Goal: Book appointment/travel/reservation

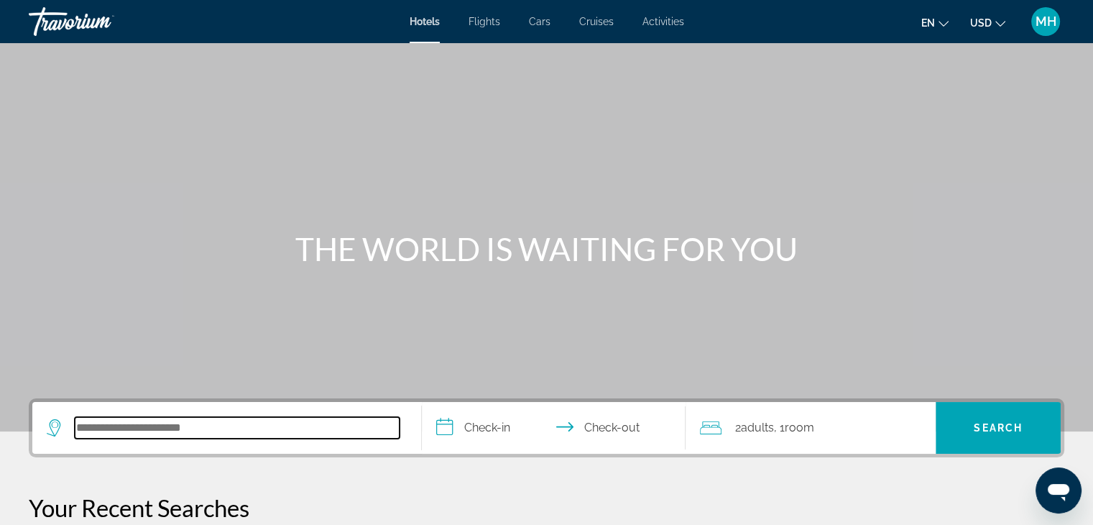
click at [118, 434] on input "Search hotel destination" at bounding box center [237, 428] width 325 height 22
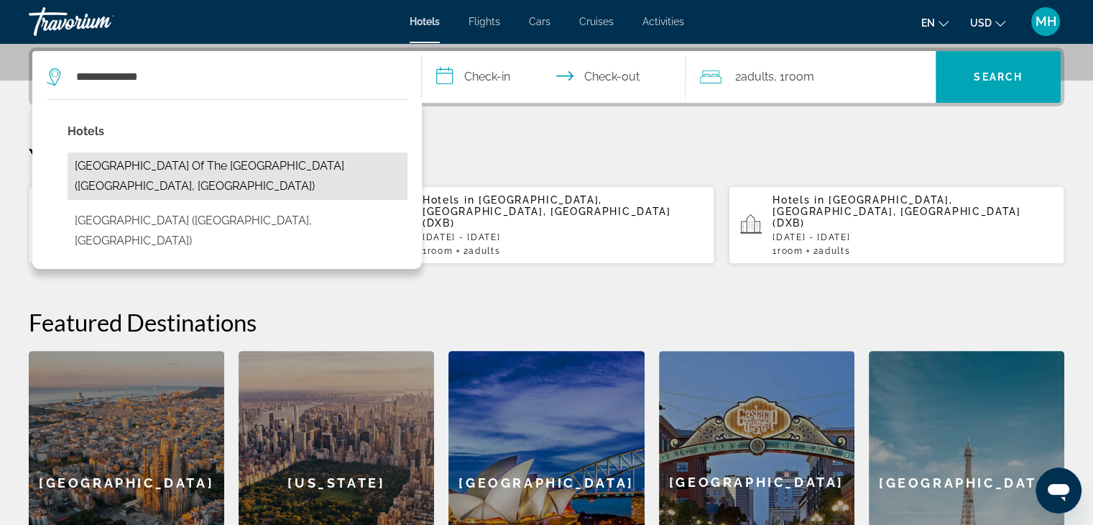
click at [200, 164] on button "[GEOGRAPHIC_DATA] of the [GEOGRAPHIC_DATA] ([GEOGRAPHIC_DATA], [GEOGRAPHIC_DATA…" at bounding box center [238, 175] width 340 height 47
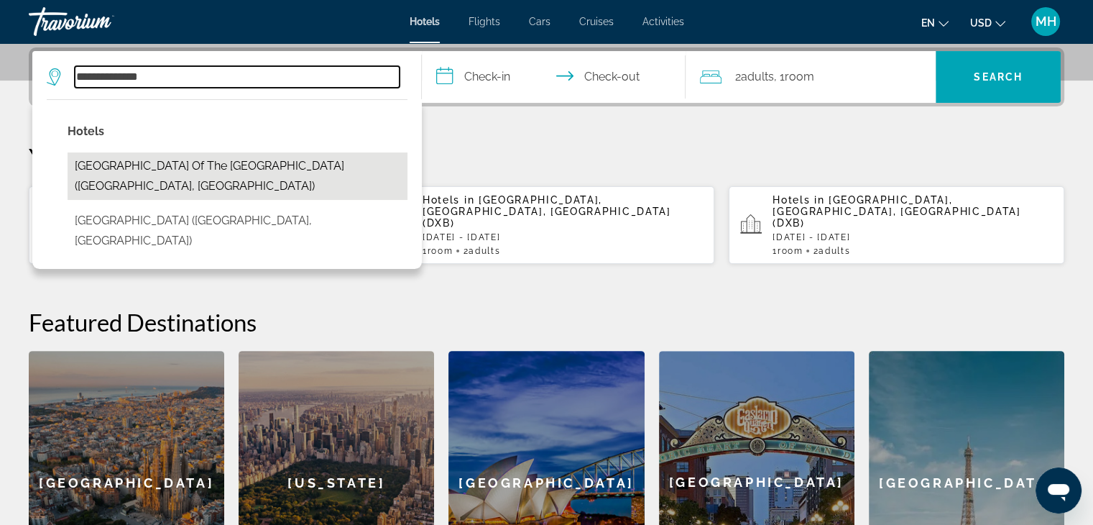
type input "**********"
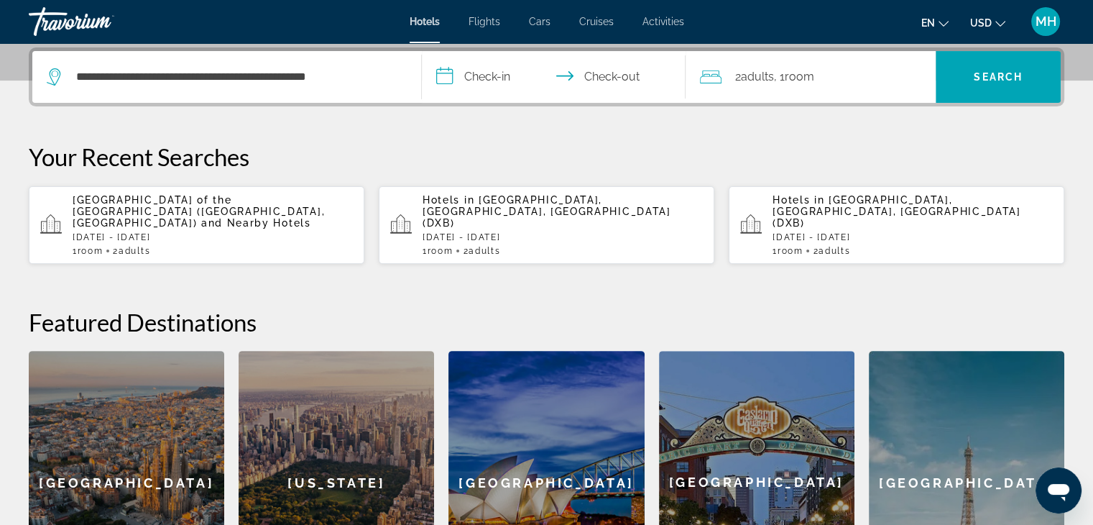
click at [485, 76] on input "**********" at bounding box center [557, 79] width 270 height 56
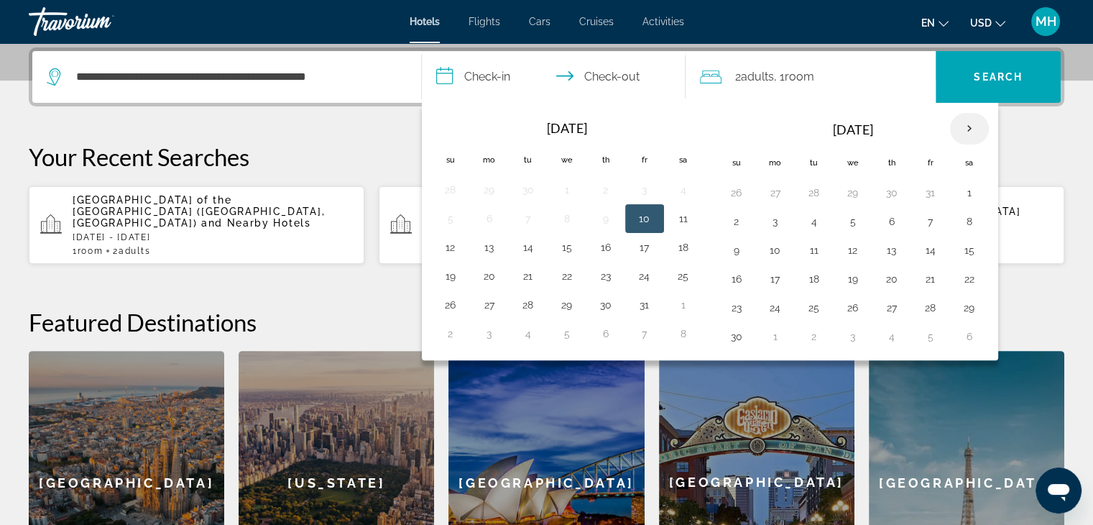
click at [963, 130] on th "Next month" at bounding box center [969, 129] width 39 height 32
click at [963, 129] on th "Next month" at bounding box center [969, 129] width 39 height 32
click at [807, 247] on button "10" at bounding box center [814, 250] width 23 height 20
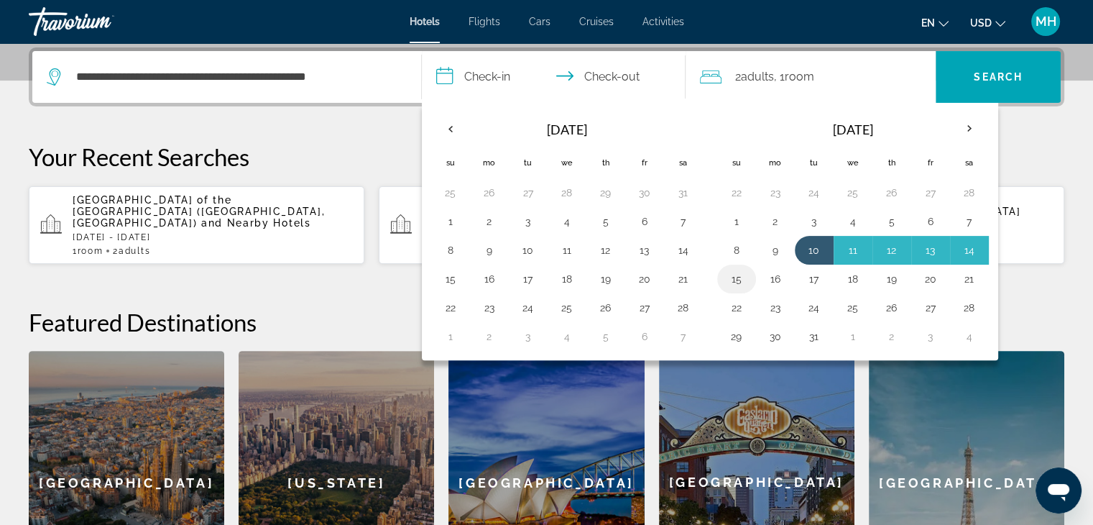
click at [736, 281] on button "15" at bounding box center [736, 279] width 23 height 20
type input "**********"
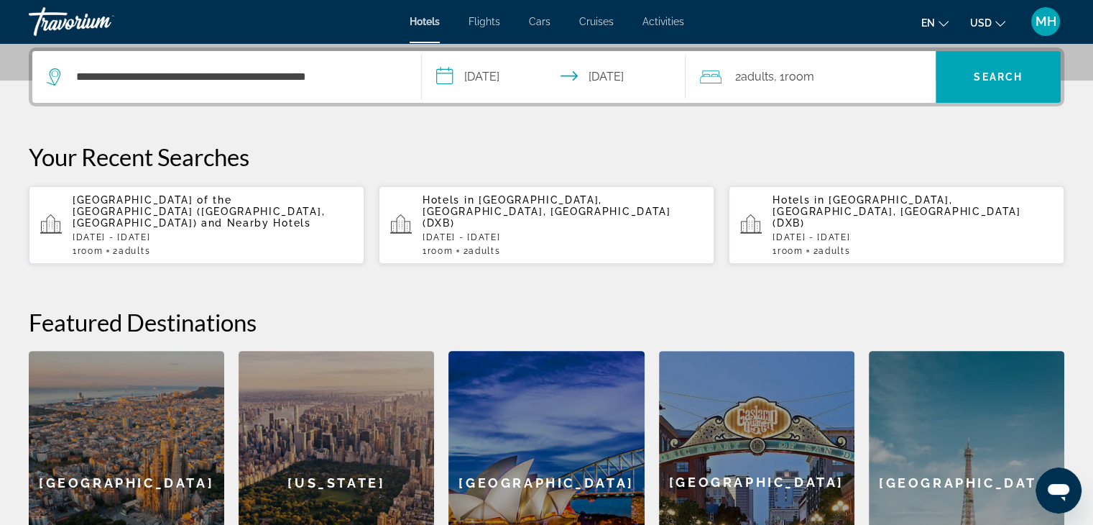
click at [789, 73] on span ", 1 Room rooms" at bounding box center [794, 77] width 40 height 20
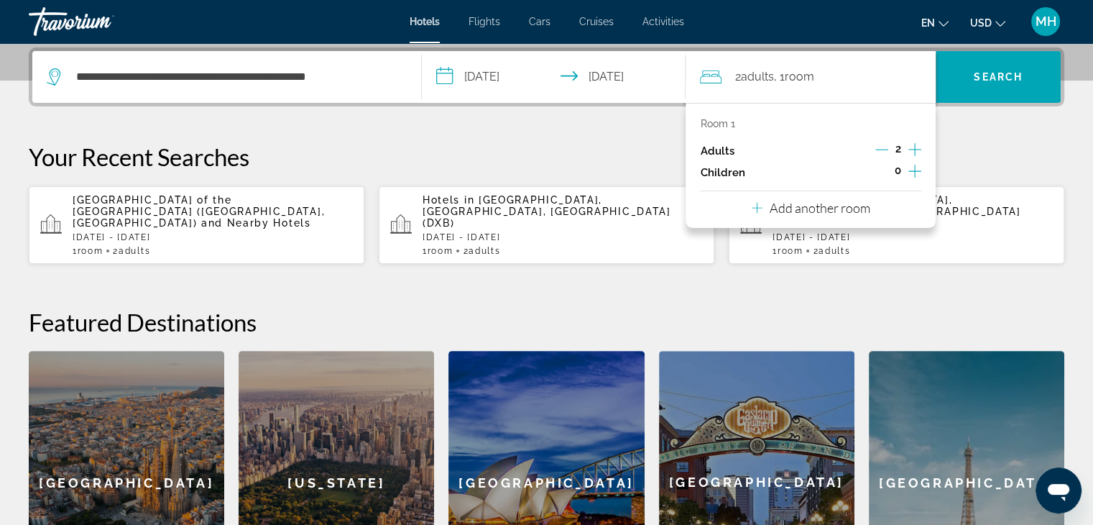
click at [916, 168] on icon "Increment children" at bounding box center [915, 170] width 13 height 17
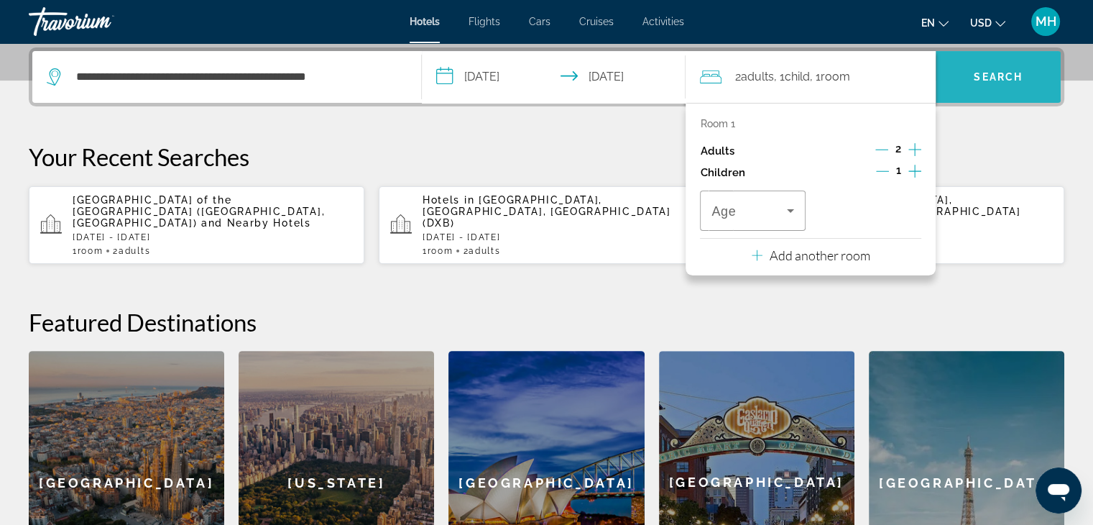
click at [1009, 75] on span "Search" at bounding box center [998, 77] width 49 height 12
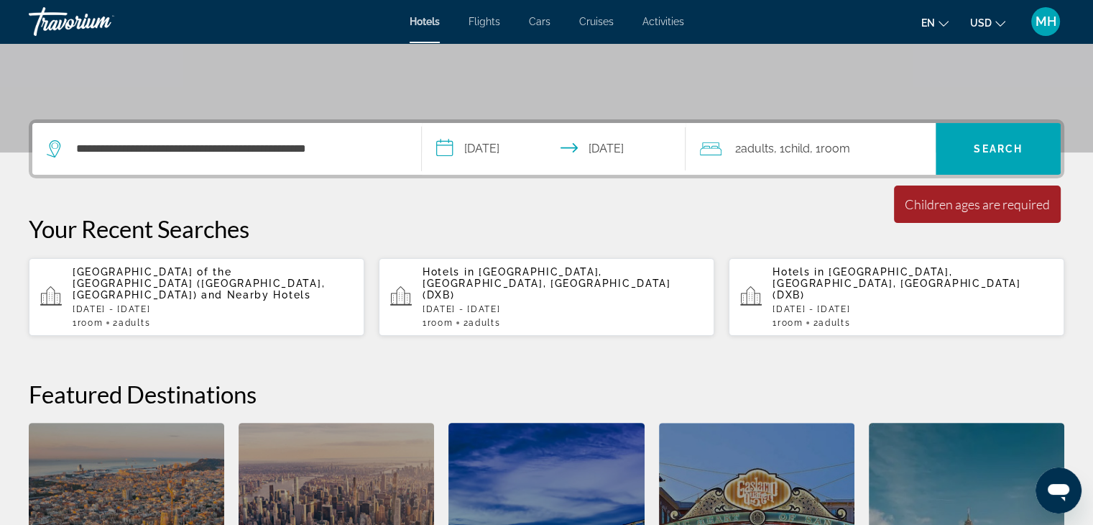
scroll to position [207, 0]
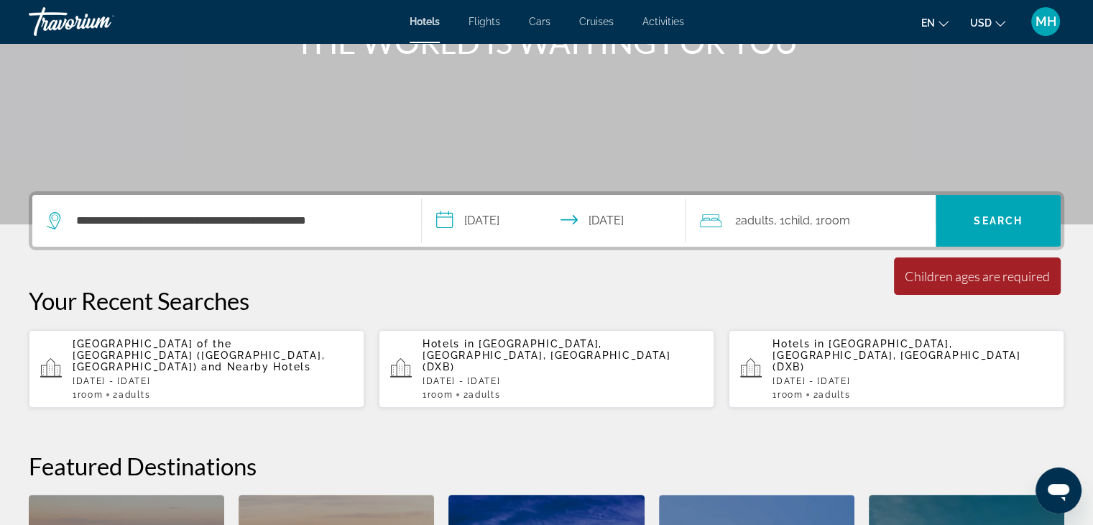
click at [209, 361] on div "Sheraton Mall of the Emirates Hotel Dubai (Dubai, AE) and Nearby Hotels Tue, 10…" at bounding box center [213, 369] width 280 height 62
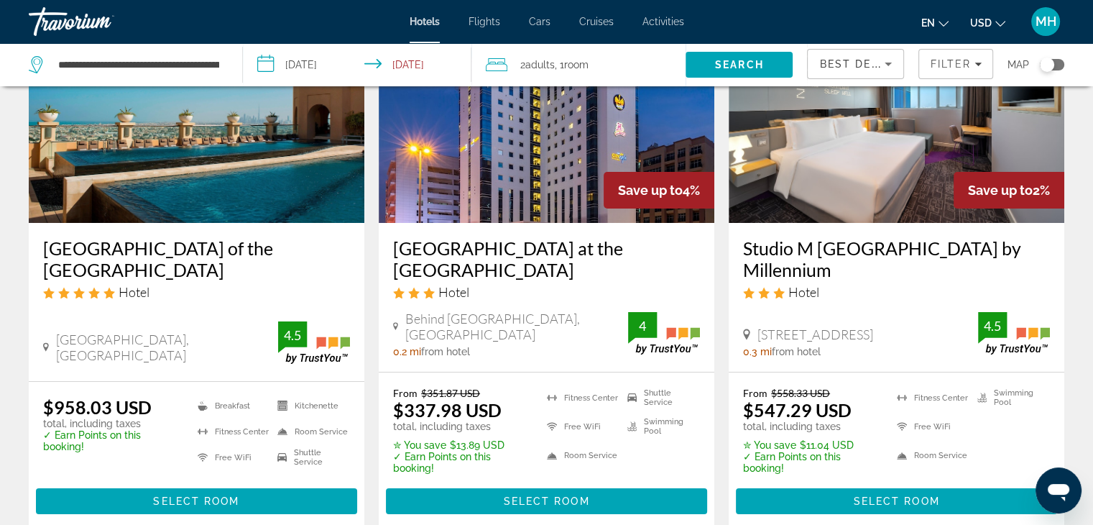
scroll to position [72, 0]
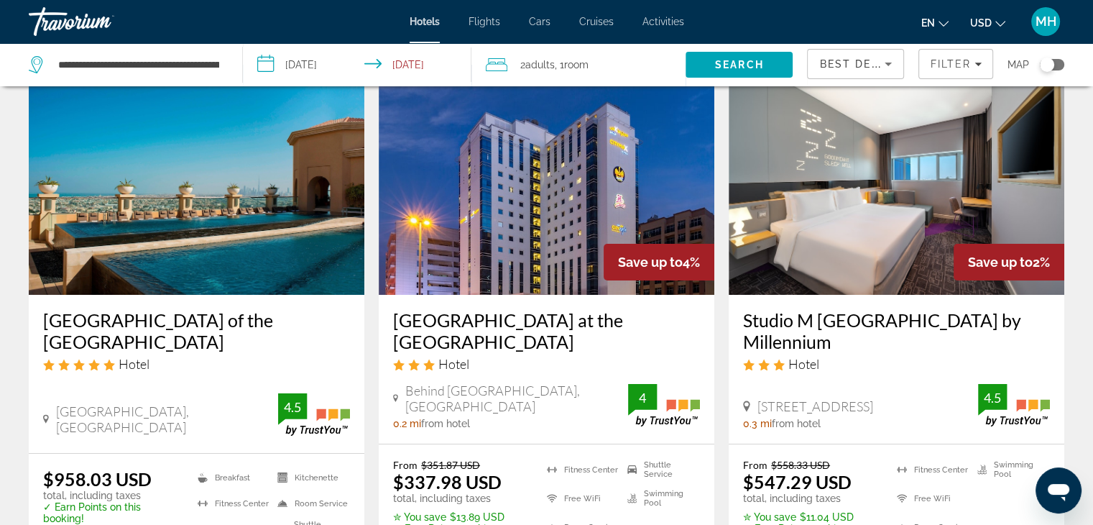
click at [201, 228] on img "Main content" at bounding box center [197, 180] width 336 height 230
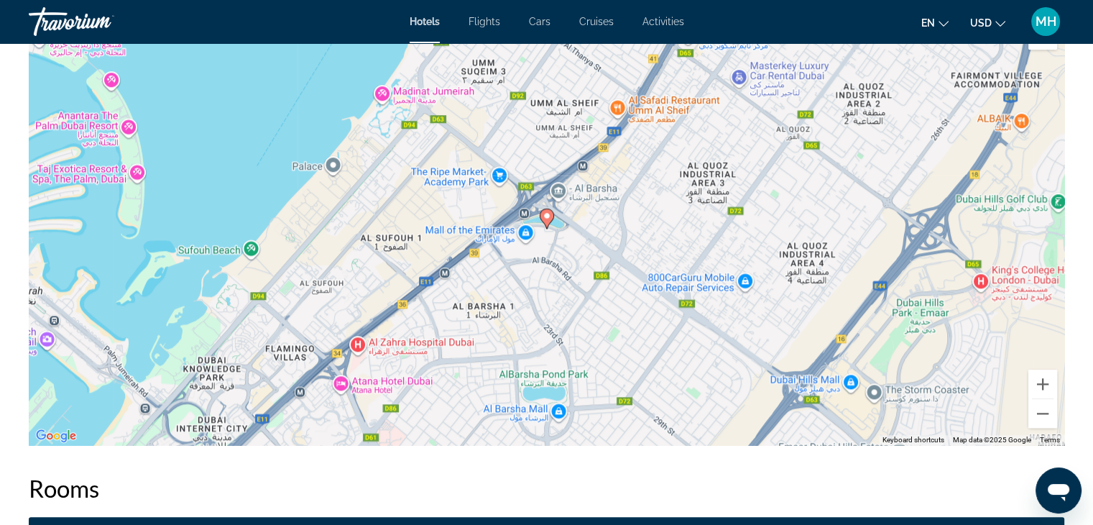
scroll to position [1582, 0]
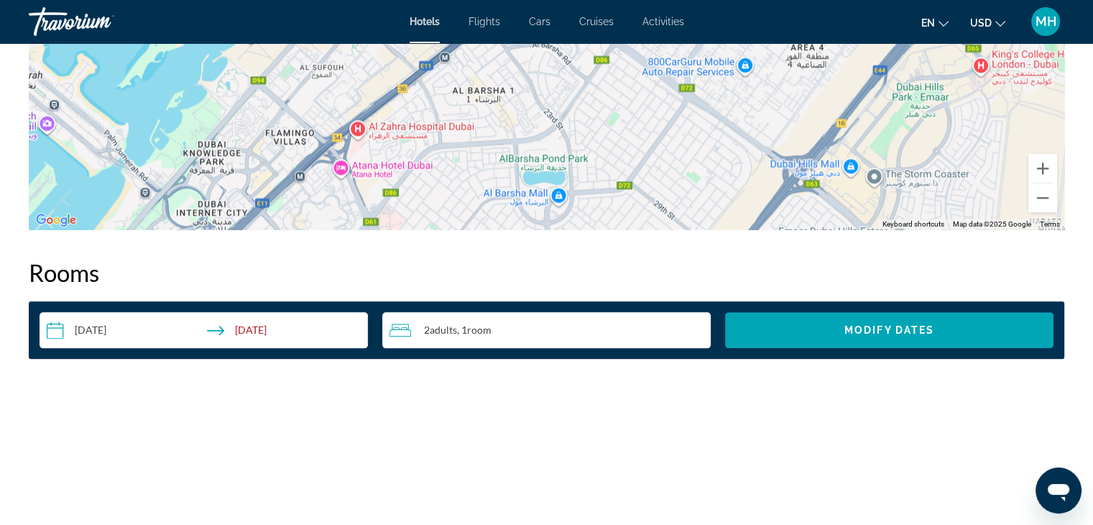
click at [486, 328] on span "Room" at bounding box center [479, 330] width 24 height 12
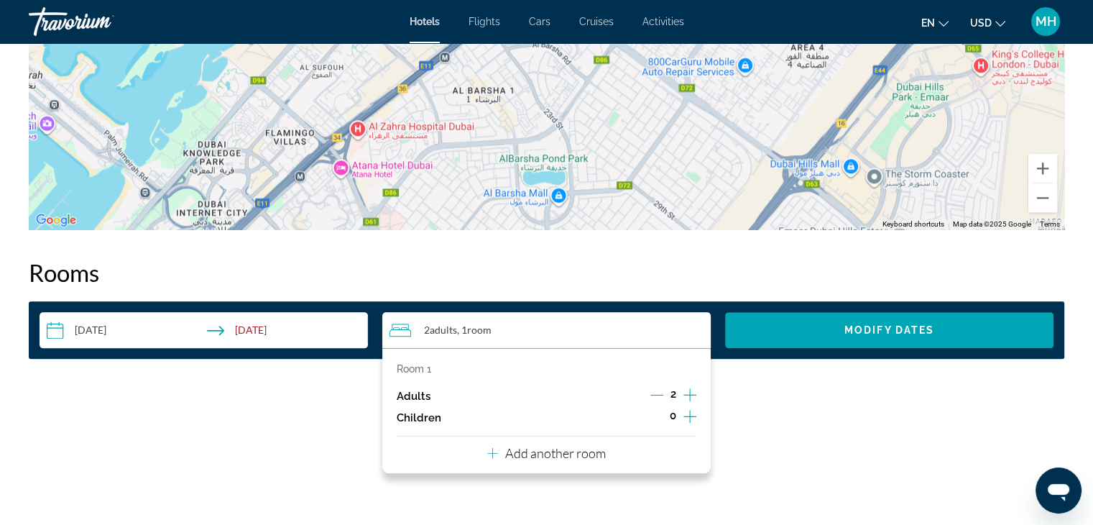
click at [688, 419] on icon "Increment children" at bounding box center [690, 416] width 13 height 17
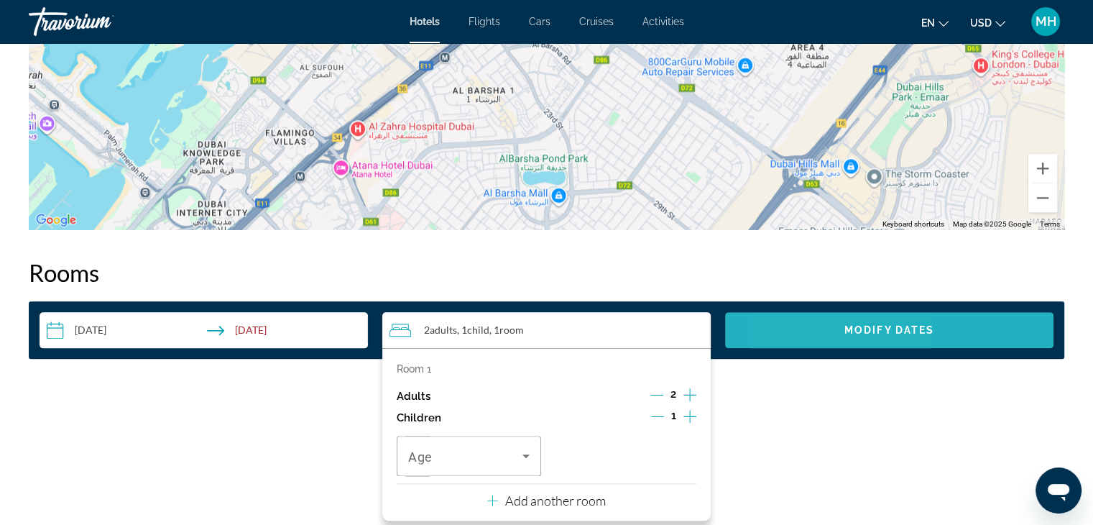
click at [811, 328] on span "Search widget" at bounding box center [889, 330] width 329 height 35
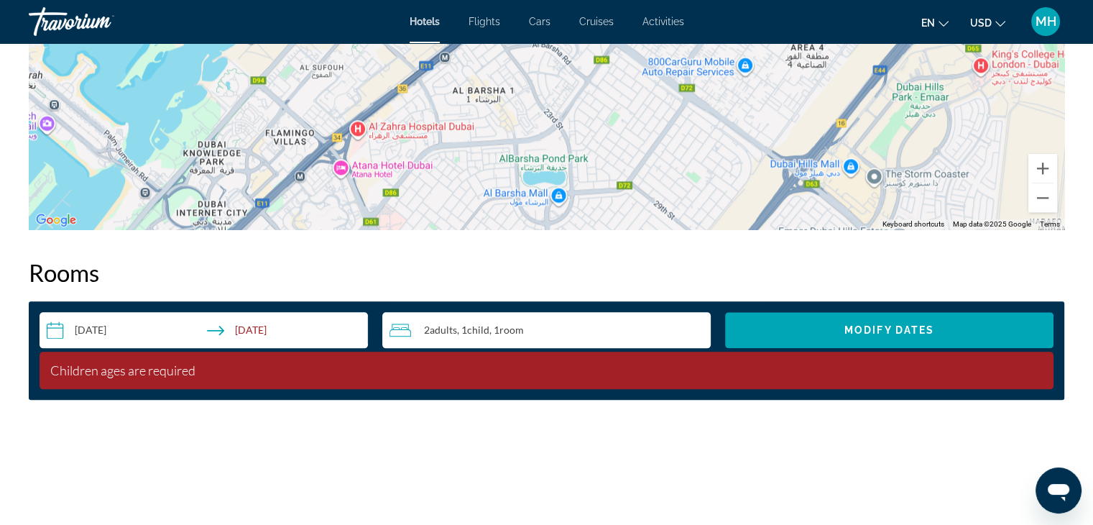
click at [552, 334] on div "2 Adult Adults , 1 Child Children , 1 Room rooms" at bounding box center [550, 329] width 321 height 17
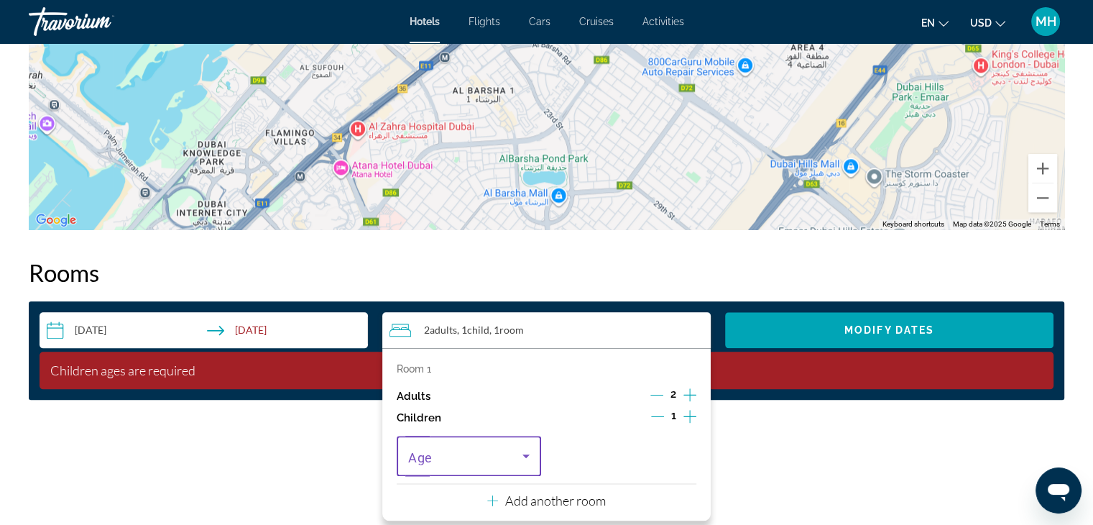
click at [528, 456] on icon "Travelers: 2 adults, 1 child" at bounding box center [526, 456] width 7 height 4
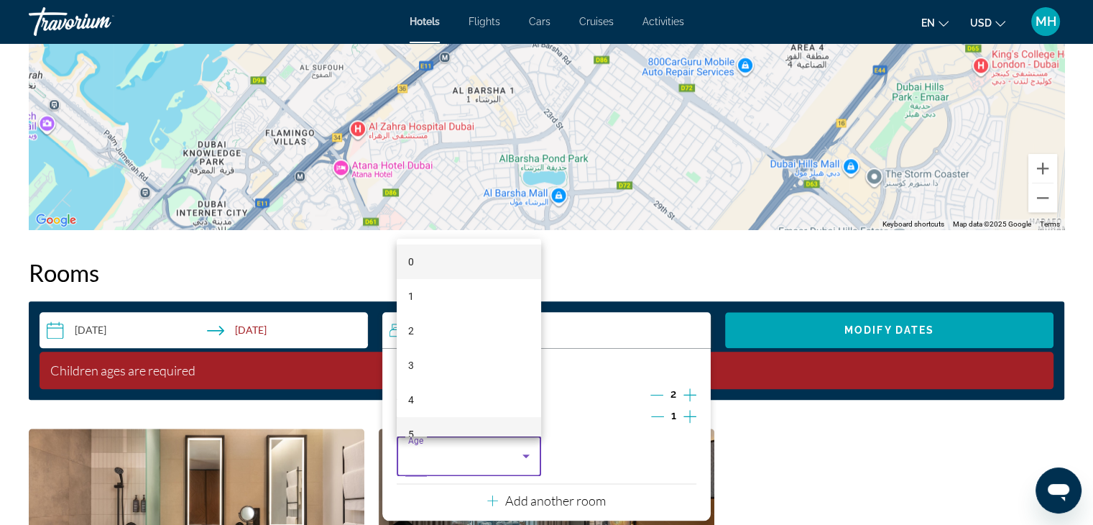
scroll to position [72, 0]
click at [434, 357] on mat-option "5" at bounding box center [469, 362] width 144 height 35
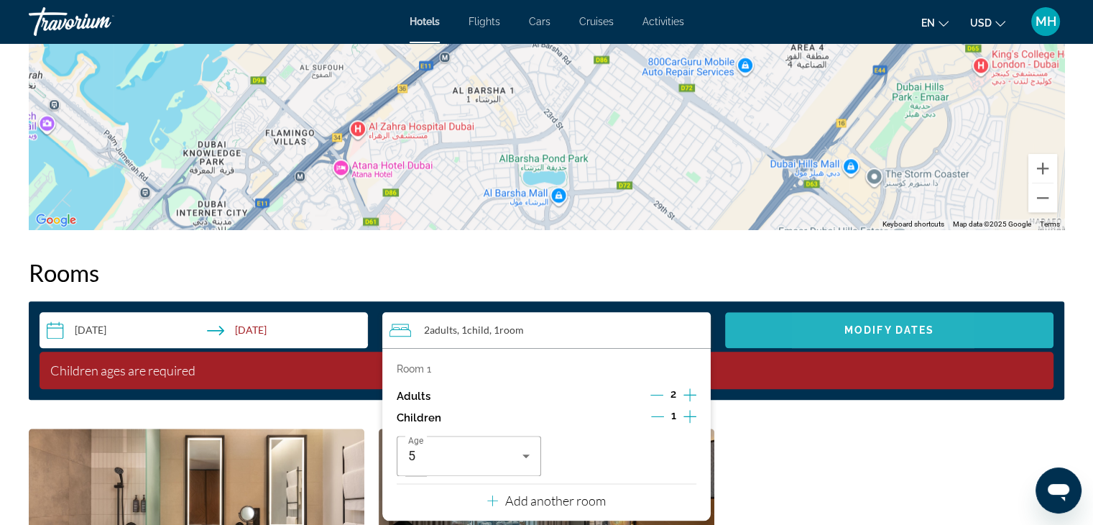
click at [832, 326] on span "Search widget" at bounding box center [889, 330] width 329 height 35
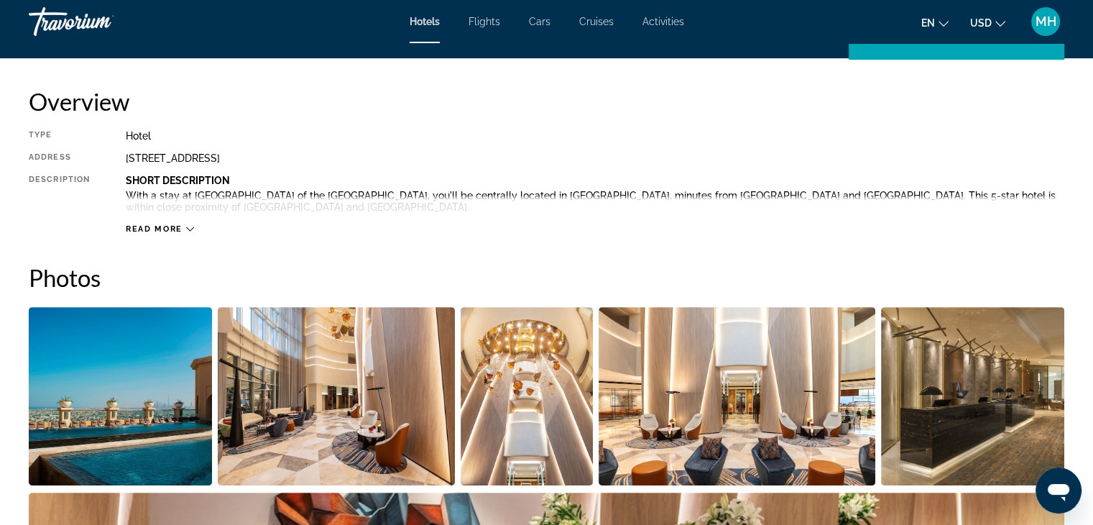
scroll to position [387, 0]
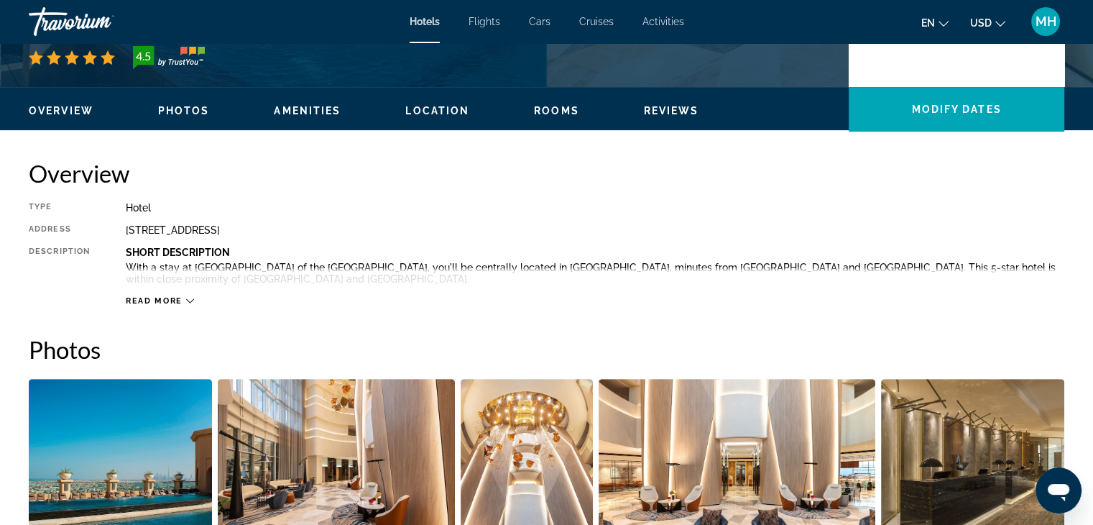
click at [483, 385] on img "Open full-screen image slider" at bounding box center [527, 468] width 133 height 178
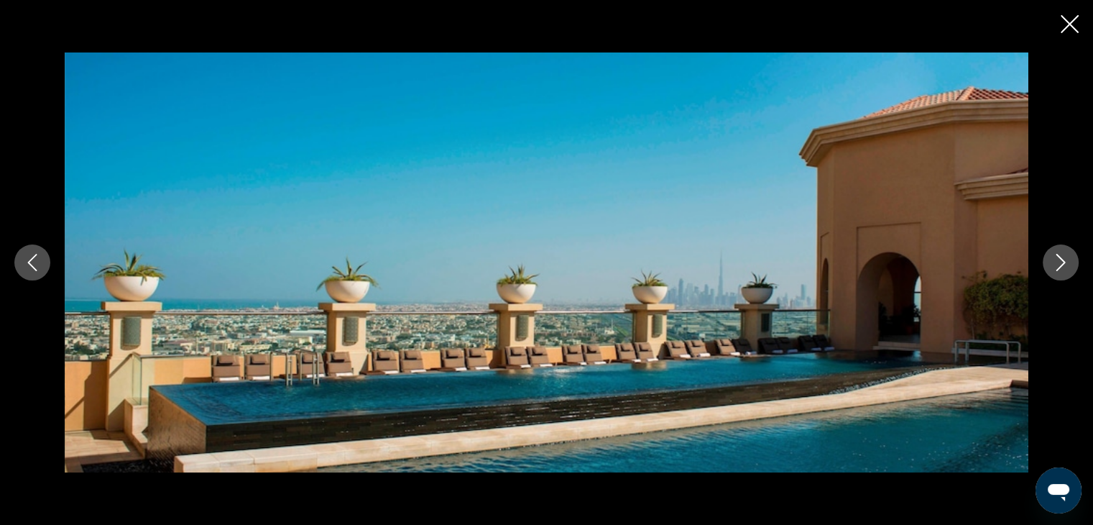
scroll to position [675, 0]
click at [29, 265] on icon "Previous image" at bounding box center [32, 262] width 17 height 17
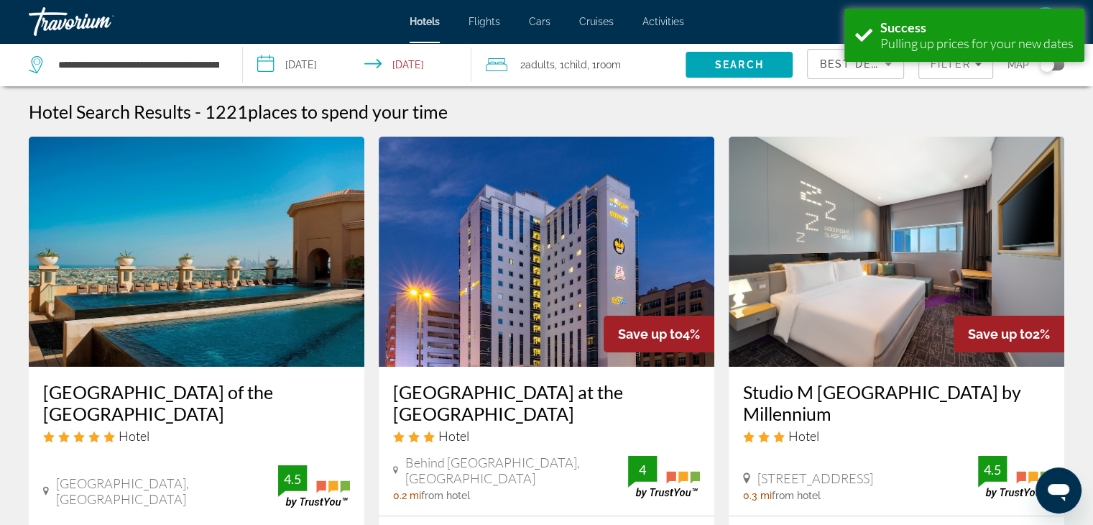
scroll to position [216, 0]
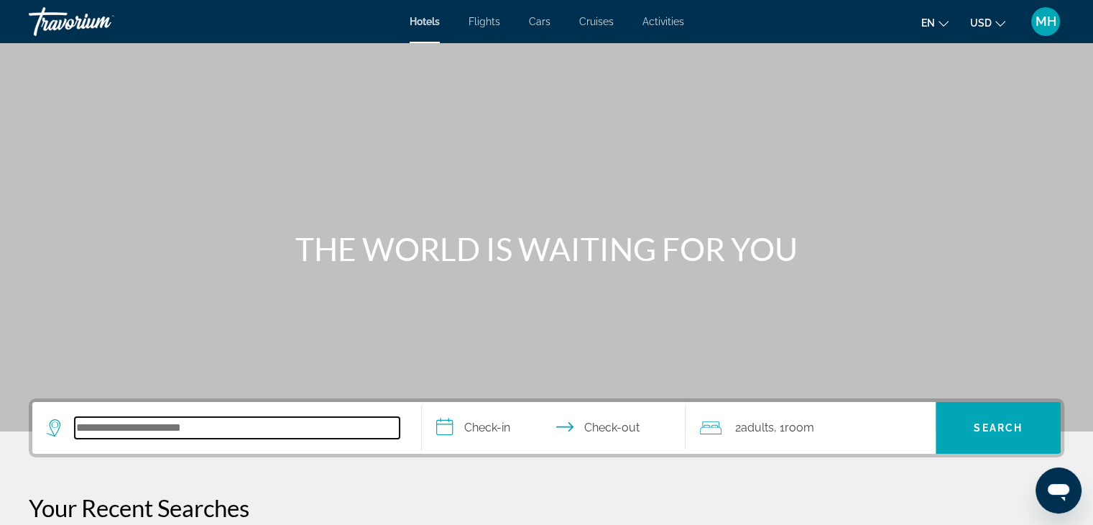
click at [104, 430] on input "Search hotel destination" at bounding box center [237, 428] width 325 height 22
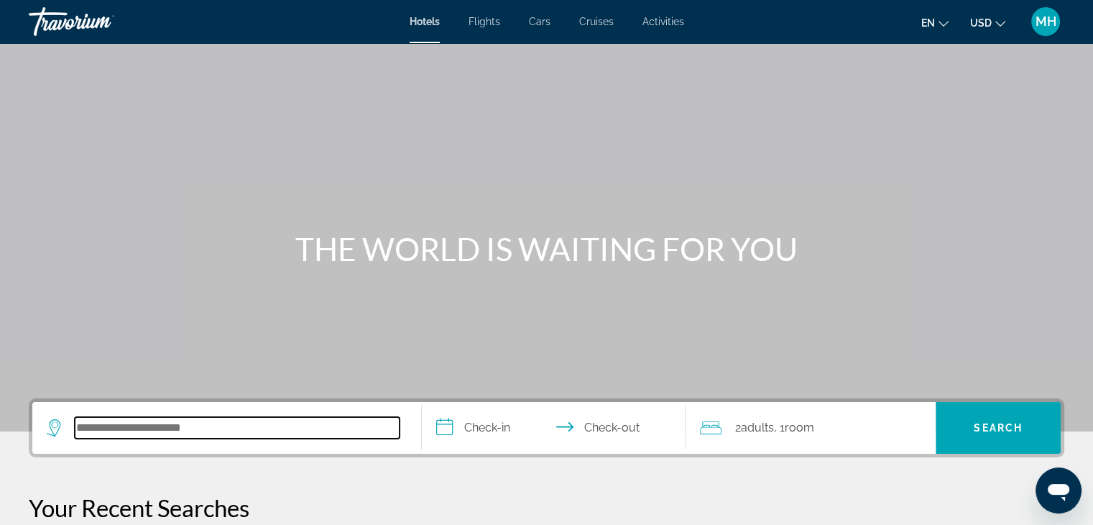
scroll to position [351, 0]
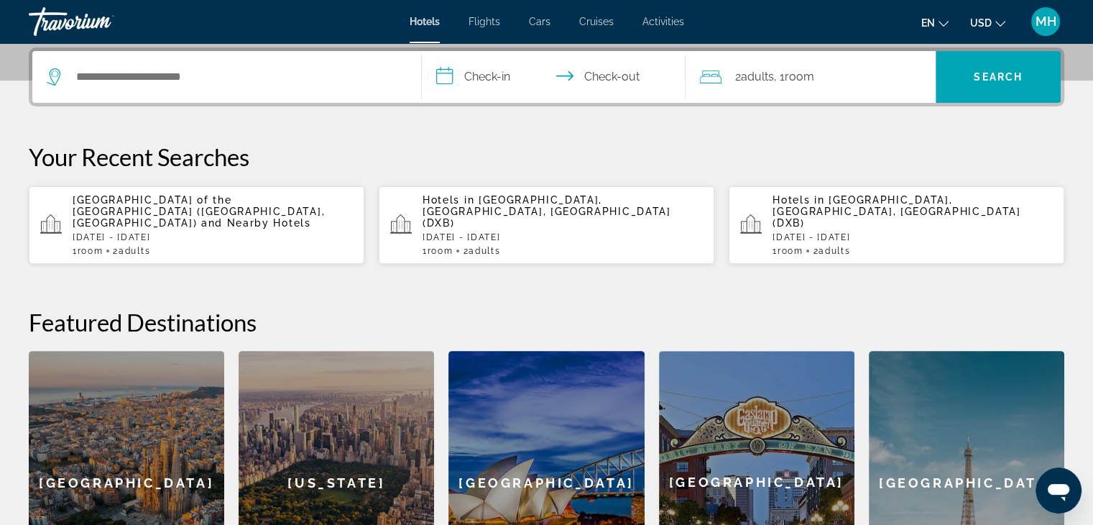
click at [198, 232] on p "Tue, 10 Mar - Sun, 15 Mar" at bounding box center [213, 237] width 280 height 10
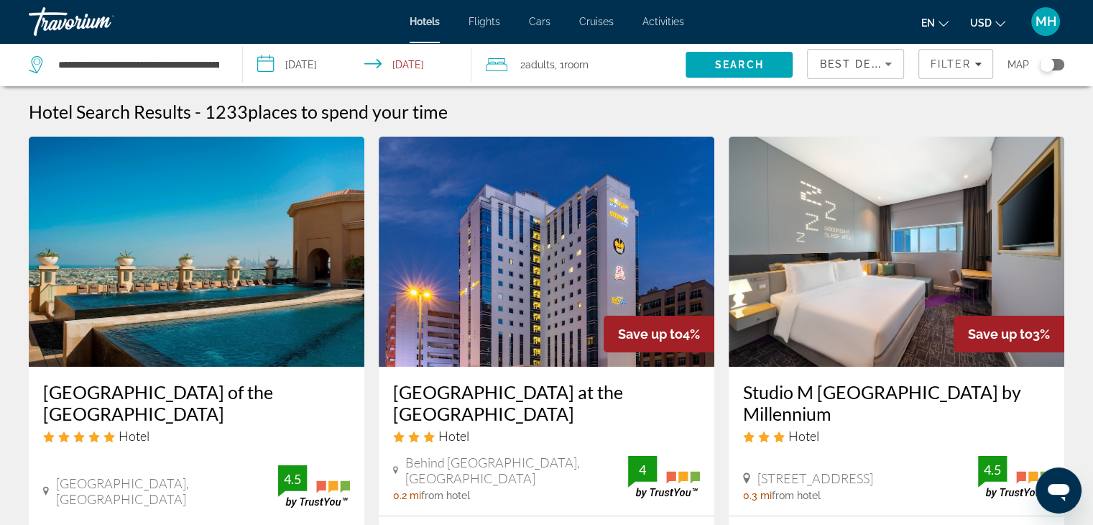
click at [119, 293] on img "Main content" at bounding box center [197, 252] width 336 height 230
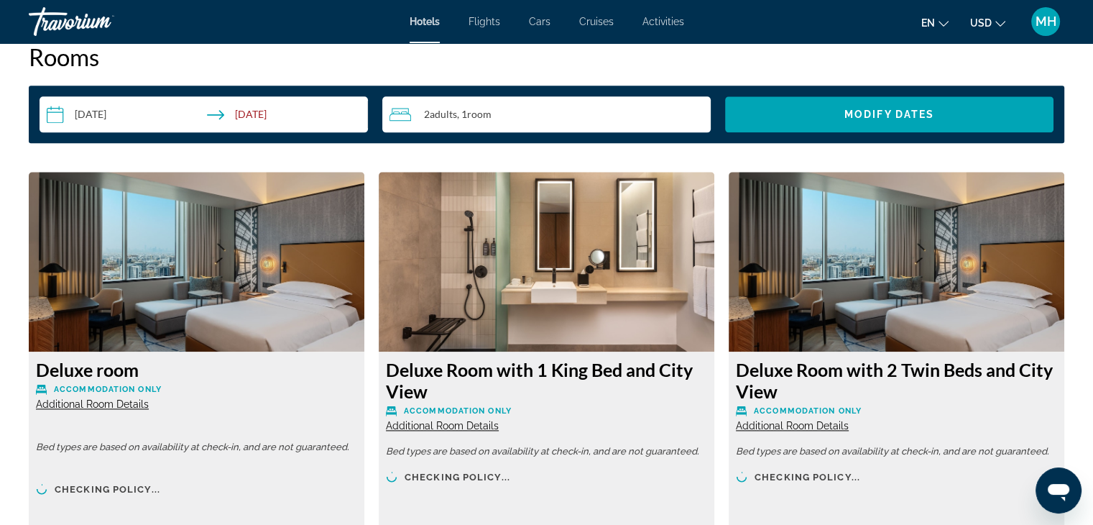
scroll to position [1869, 0]
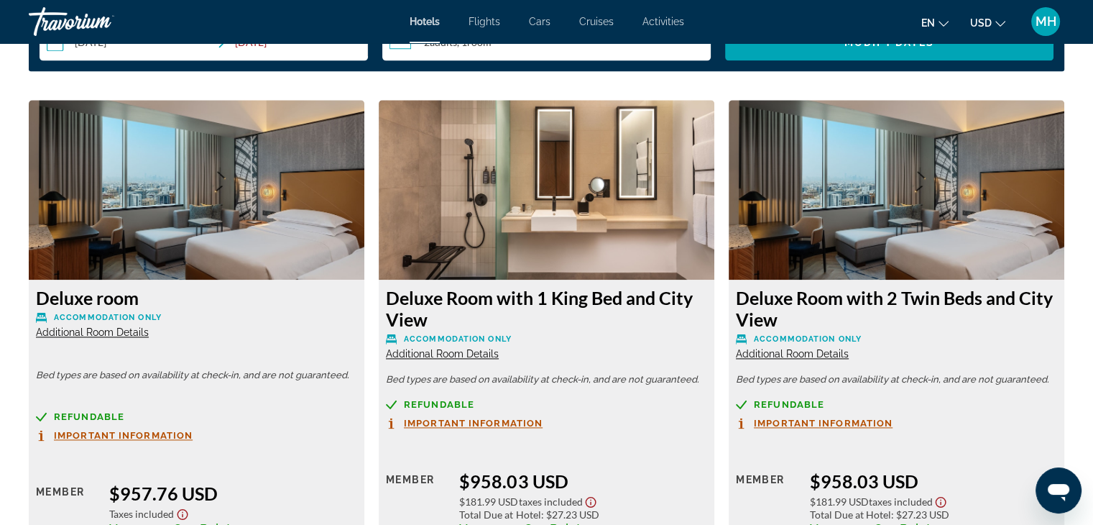
click at [526, 249] on img "Main content" at bounding box center [547, 190] width 336 height 180
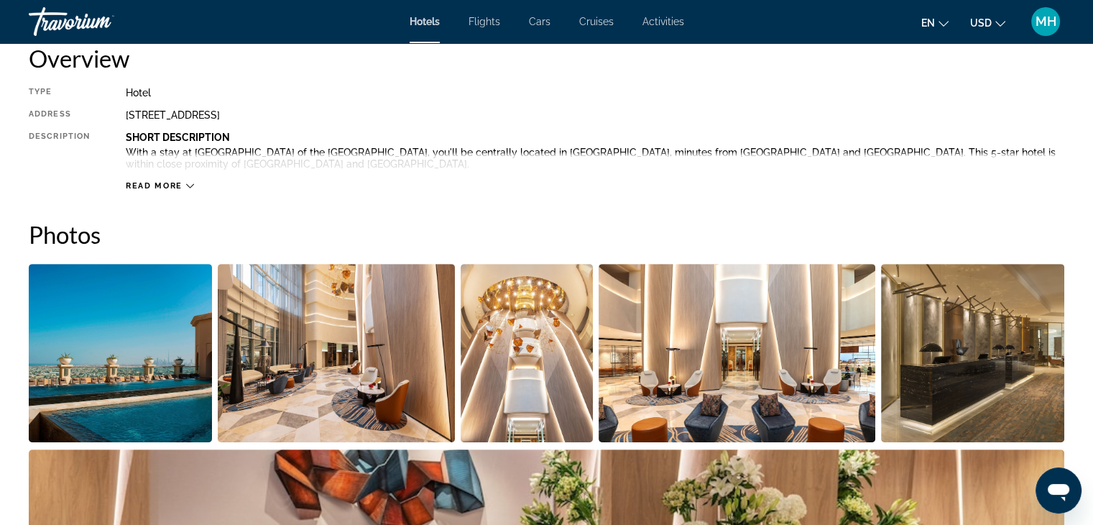
scroll to position [431, 0]
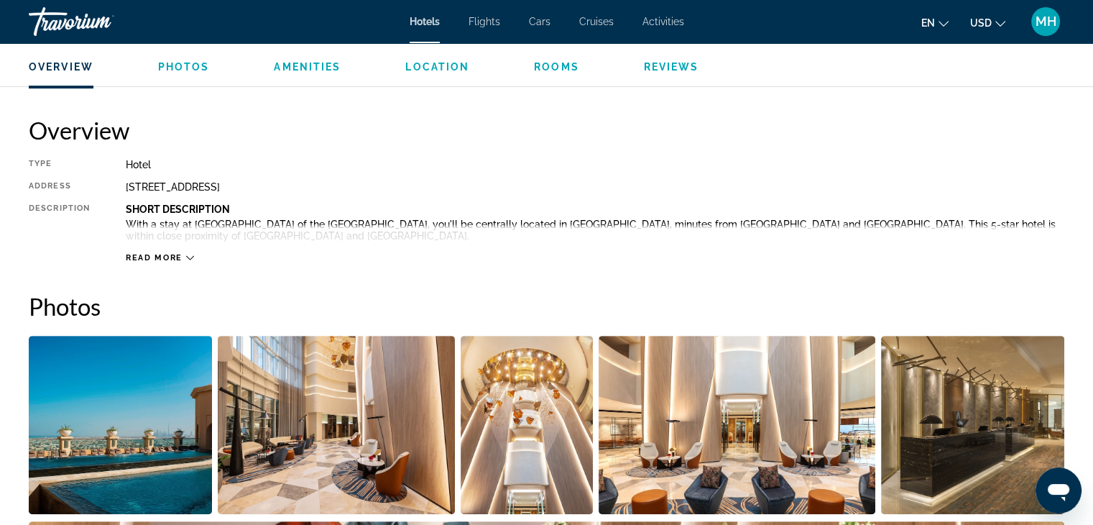
click at [184, 208] on b "Short Description" at bounding box center [178, 209] width 104 height 12
click at [175, 260] on span "Read more" at bounding box center [154, 257] width 57 height 9
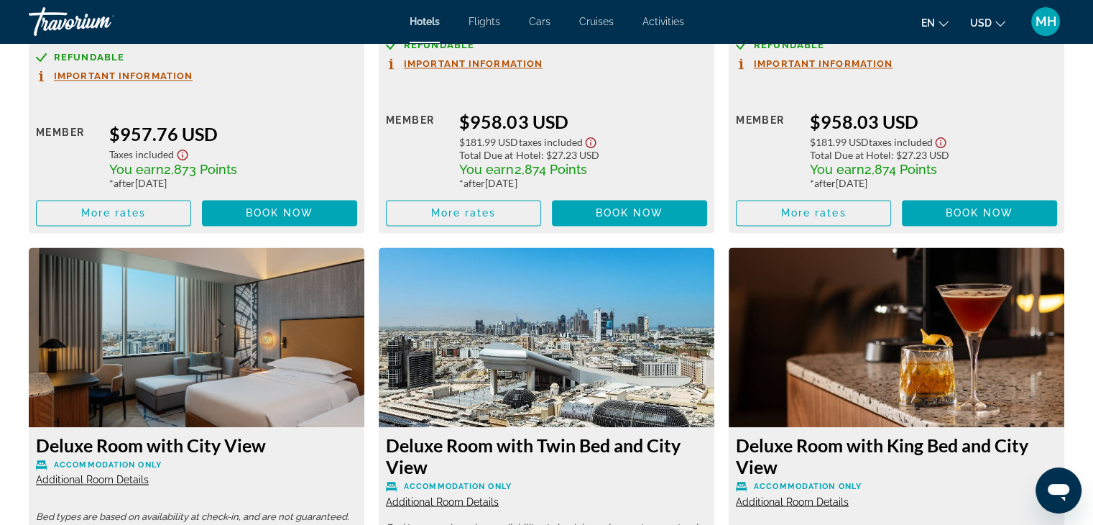
scroll to position [2372, 0]
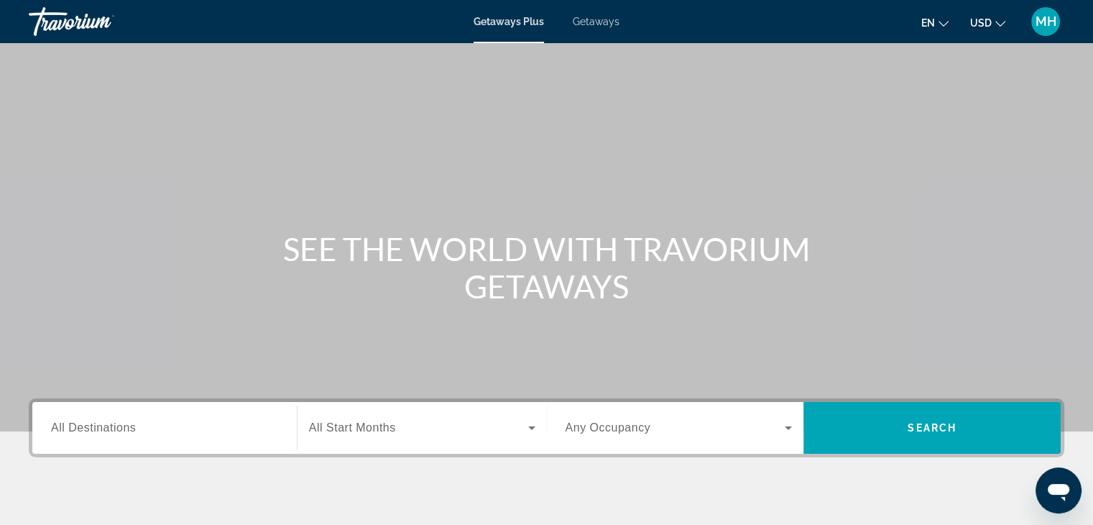
click at [126, 427] on span "All Destinations" at bounding box center [93, 427] width 85 height 12
click at [126, 427] on input "Destination All Destinations" at bounding box center [164, 428] width 227 height 17
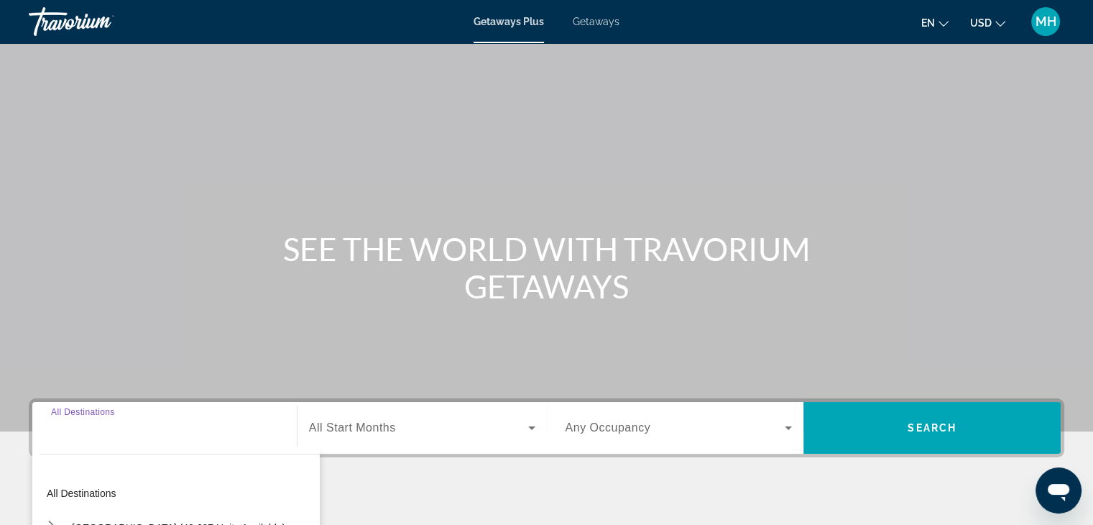
scroll to position [252, 0]
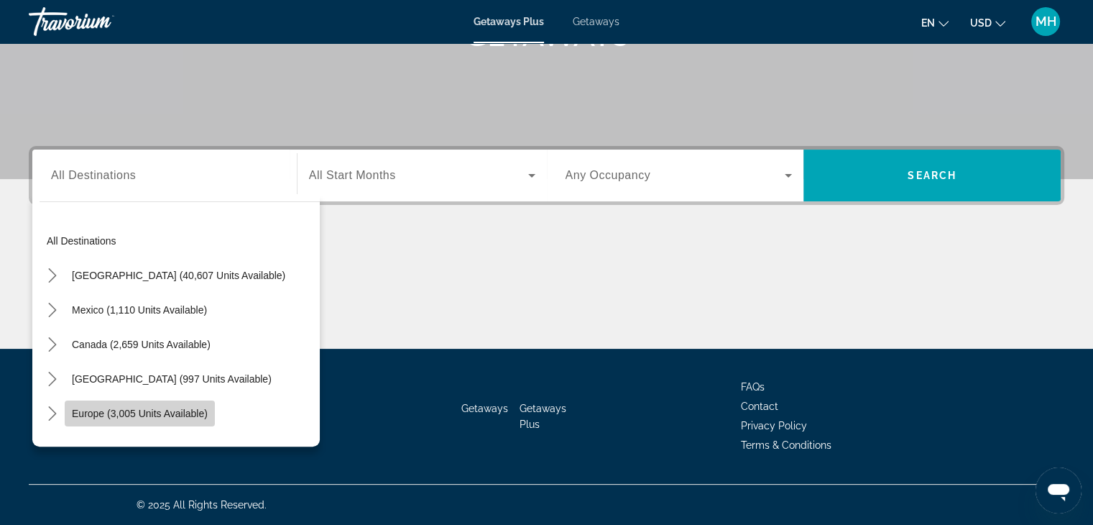
click at [87, 412] on span "Europe (3,005 units available)" at bounding box center [140, 414] width 136 height 12
type input "**********"
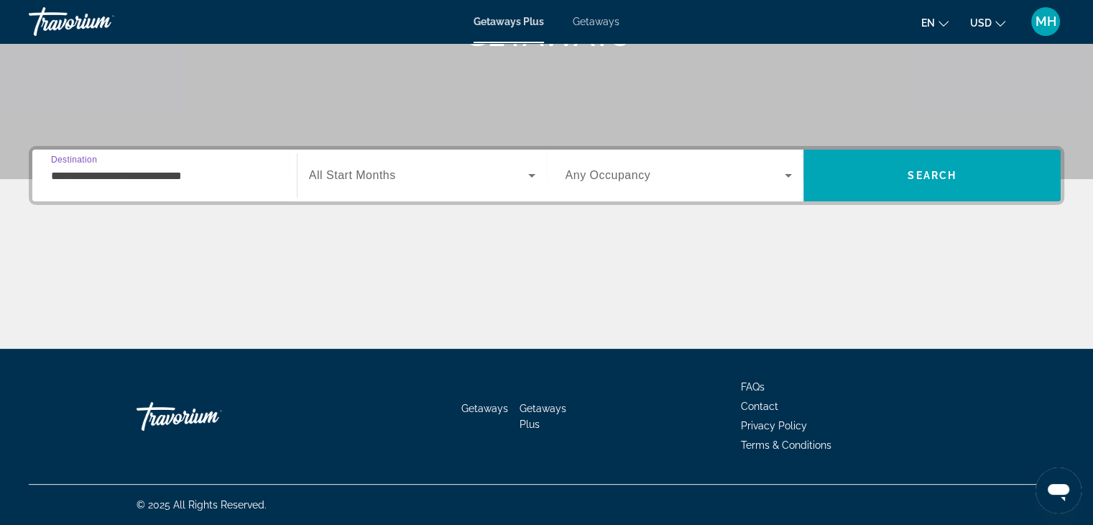
click at [535, 173] on icon "Search widget" at bounding box center [531, 175] width 17 height 17
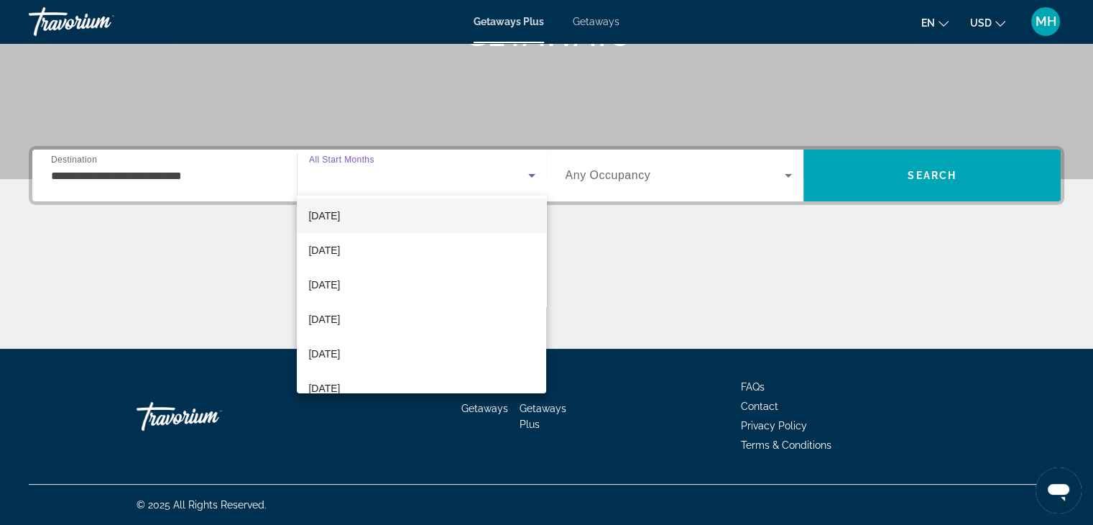
scroll to position [144, 0]
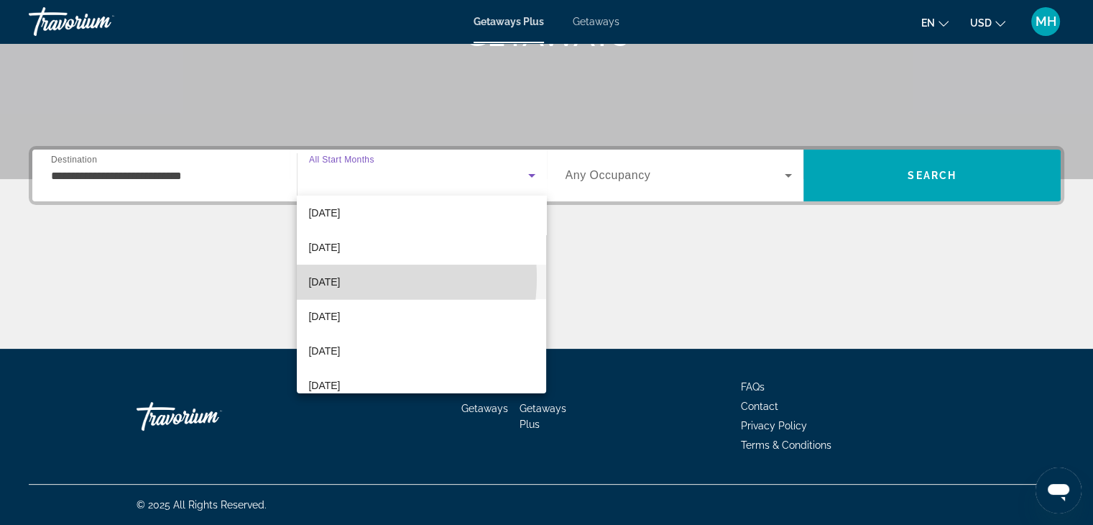
click at [340, 277] on span "March 2026" at bounding box center [324, 281] width 32 height 17
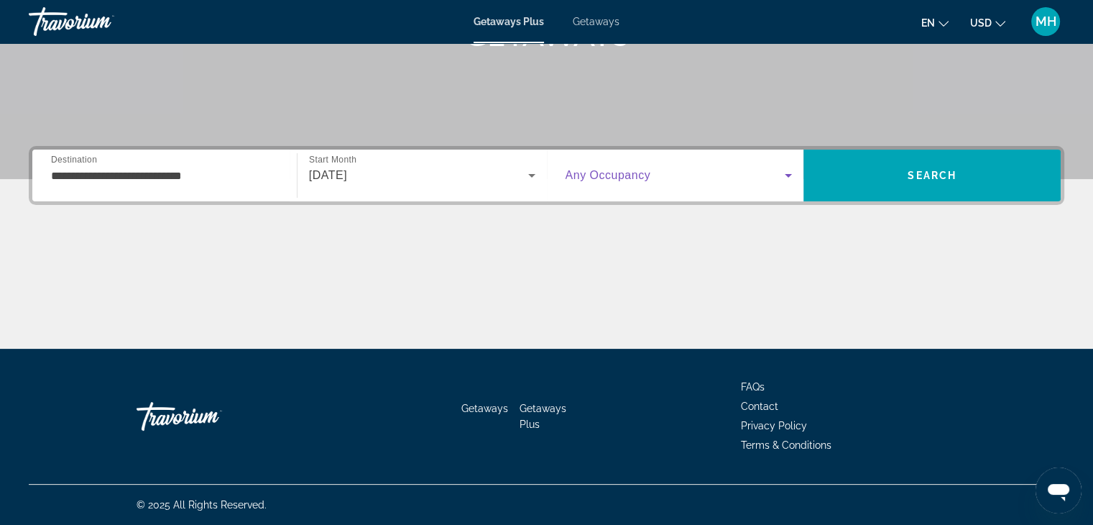
click at [788, 174] on icon "Search widget" at bounding box center [788, 176] width 7 height 4
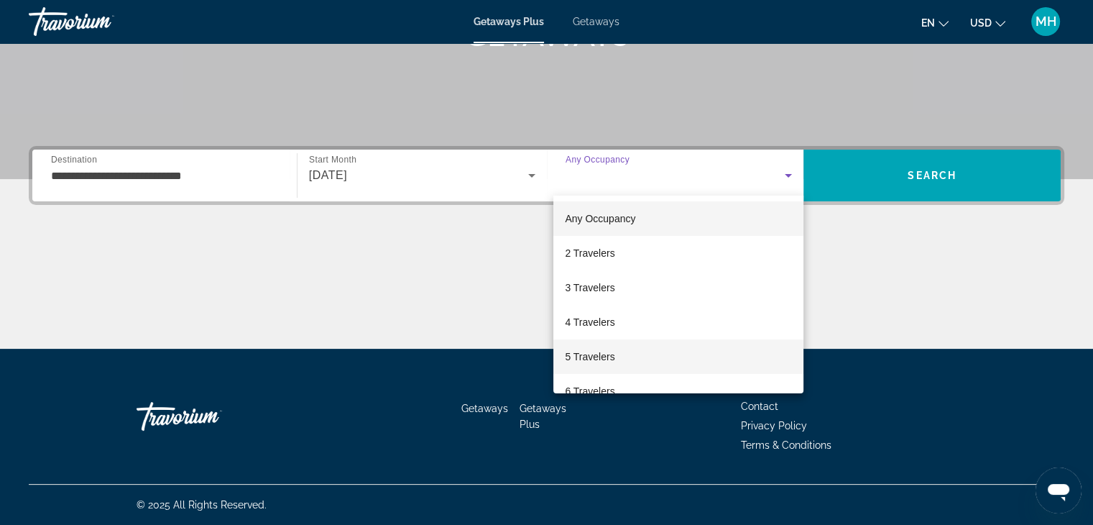
click at [597, 355] on span "5 Travelers" at bounding box center [590, 356] width 50 height 17
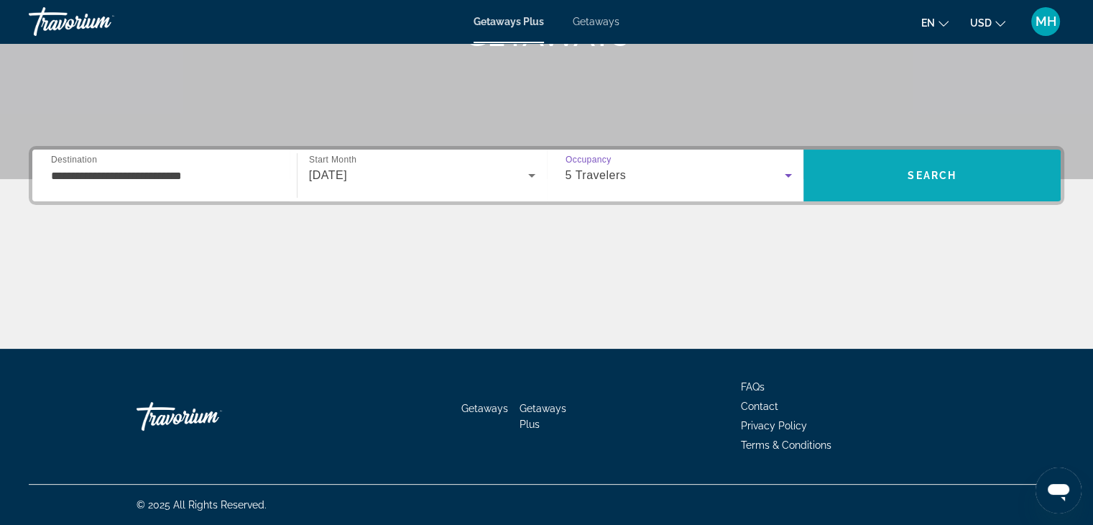
click at [933, 170] on span "Search" at bounding box center [932, 176] width 49 height 12
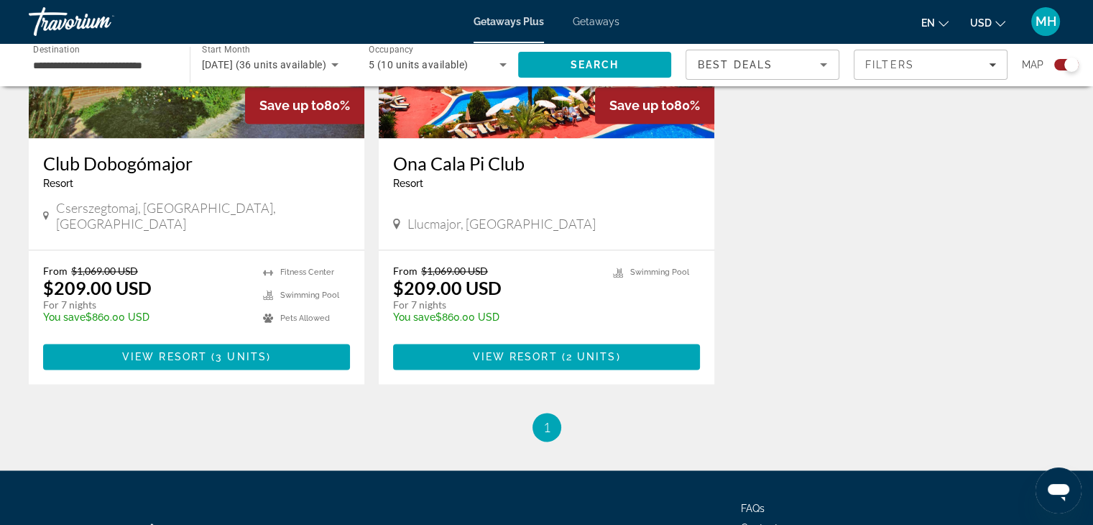
scroll to position [2085, 0]
